Goal: Task Accomplishment & Management: Complete application form

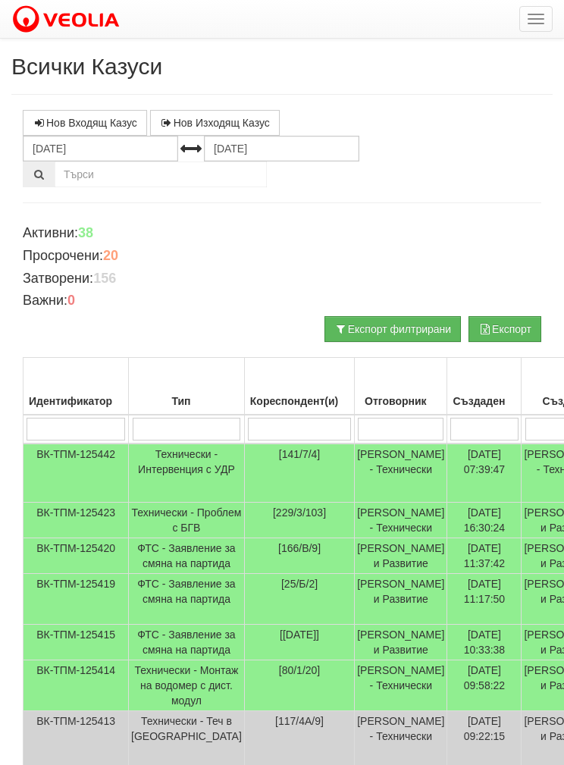
select select "2"
click at [64, 180] on input "text" at bounding box center [161, 175] width 212 height 26
click at [102, 118] on link "Нов Входящ Казус" at bounding box center [85, 123] width 124 height 26
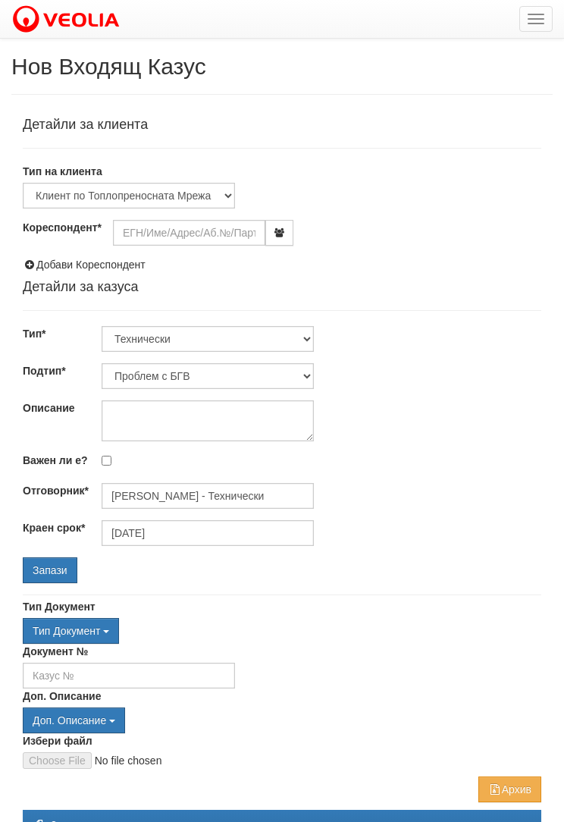
click at [542, 387] on div "Проблем с БГВ Теч ВОИ Теч БГВ Теч в АС Теч от водомер Проблем в АС Интервенция …" at bounding box center [282, 376] width 542 height 26
type input "[PERSON_NAME] - Технически"
click at [183, 223] on input "Кореспондент*" at bounding box center [189, 233] width 152 height 26
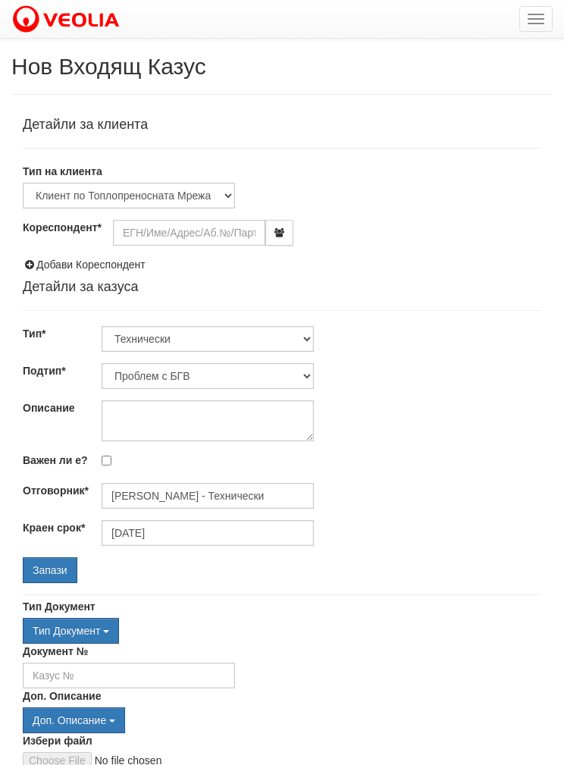
click at [235, 184] on div "Клиент по Топлопреносната Мрежа Институция Партньори Други" at bounding box center [282, 196] width 542 height 26
